Goal: Task Accomplishment & Management: Complete application form

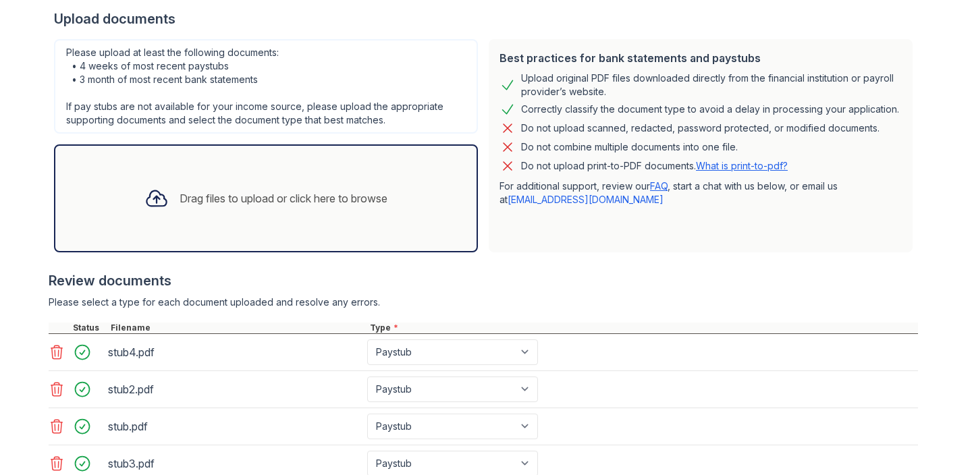
scroll to position [446, 0]
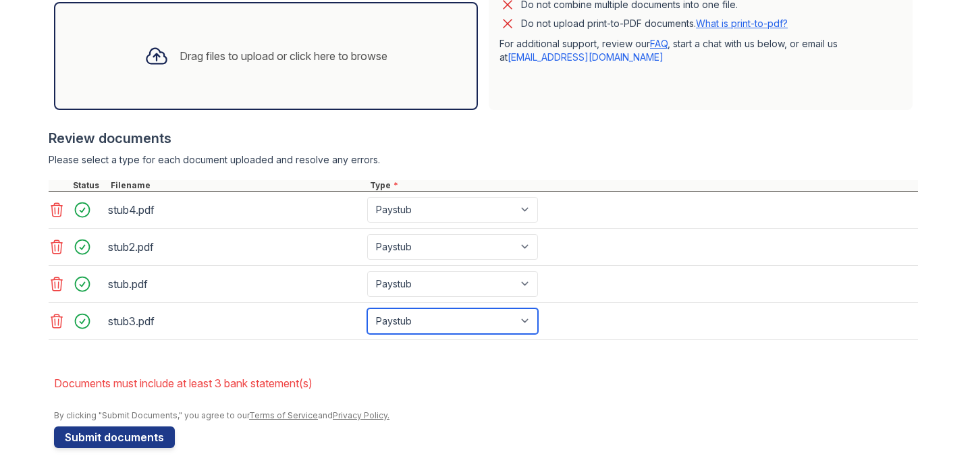
click at [413, 323] on select "Paystub Bank Statement Offer Letter Tax Documents Benefit Award Letter Investme…" at bounding box center [452, 321] width 171 height 26
select select "bank_statement"
click at [367, 308] on select "Paystub Bank Statement Offer Letter Tax Documents Benefit Award Letter Investme…" at bounding box center [452, 321] width 171 height 26
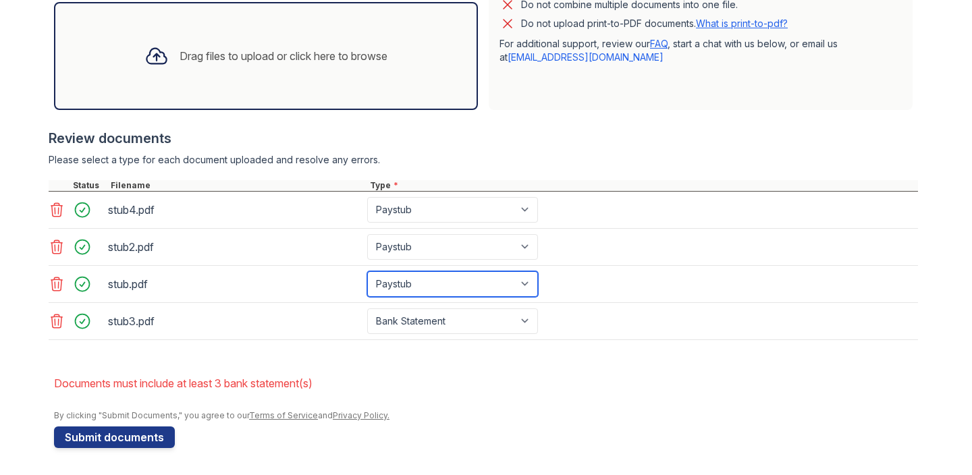
click at [449, 287] on select "Paystub Bank Statement Offer Letter Tax Documents Benefit Award Letter Investme…" at bounding box center [452, 284] width 171 height 26
select select "bank_statement"
click at [367, 271] on select "Paystub Bank Statement Offer Letter Tax Documents Benefit Award Letter Investme…" at bounding box center [452, 284] width 171 height 26
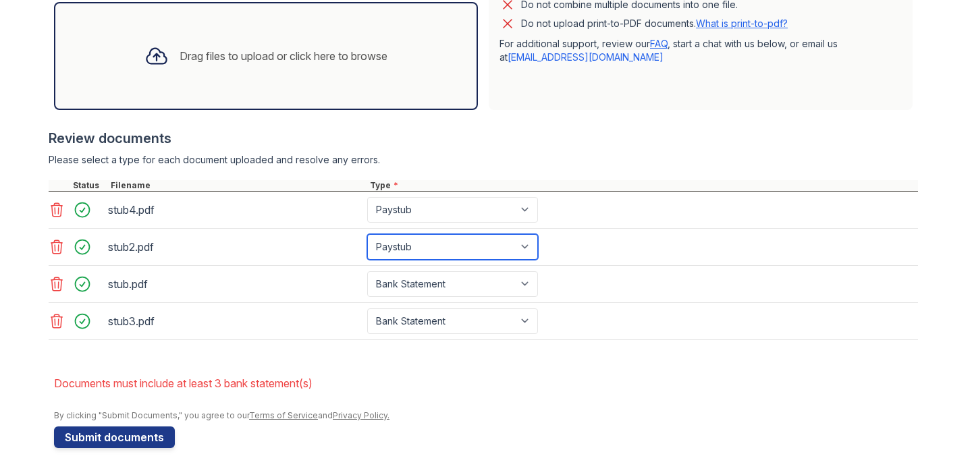
click at [445, 258] on select "Paystub Bank Statement Offer Letter Tax Documents Benefit Award Letter Investme…" at bounding box center [452, 247] width 171 height 26
select select "bank_statement"
click at [367, 234] on select "Paystub Bank Statement Offer Letter Tax Documents Benefit Award Letter Investme…" at bounding box center [452, 247] width 171 height 26
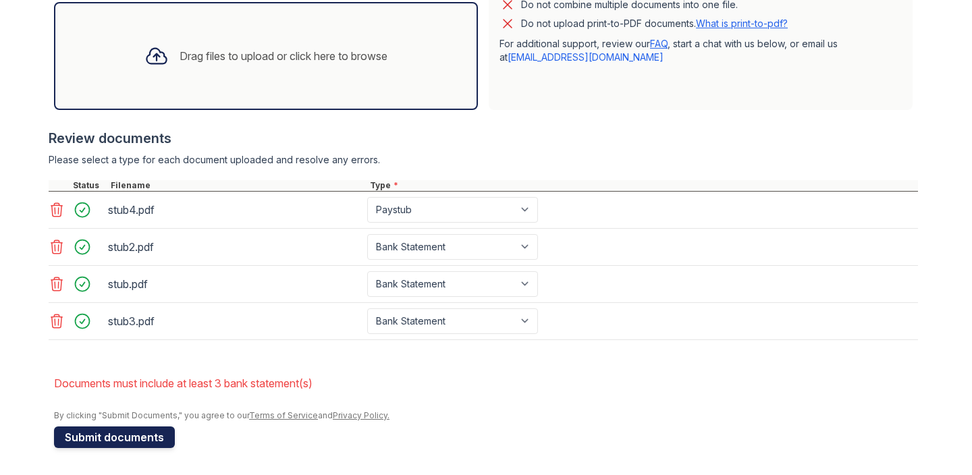
click at [137, 428] on button "Submit documents" at bounding box center [114, 437] width 121 height 22
